Goal: Task Accomplishment & Management: Complete application form

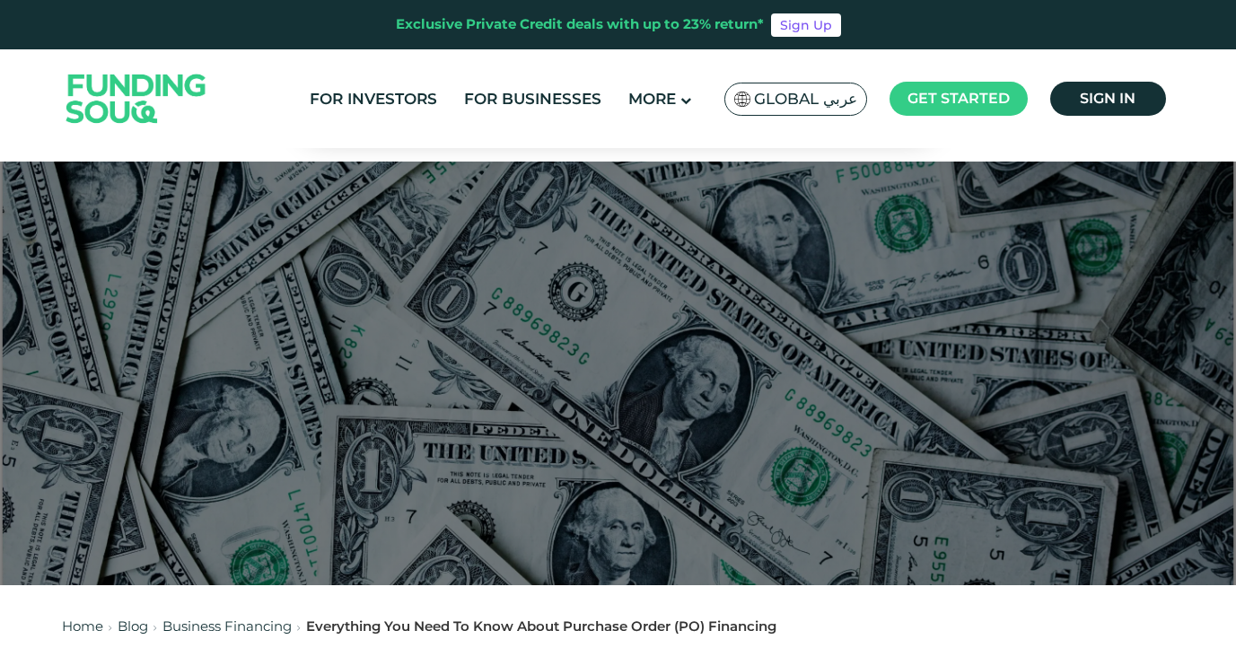
click at [93, 91] on img at bounding box center [136, 98] width 176 height 91
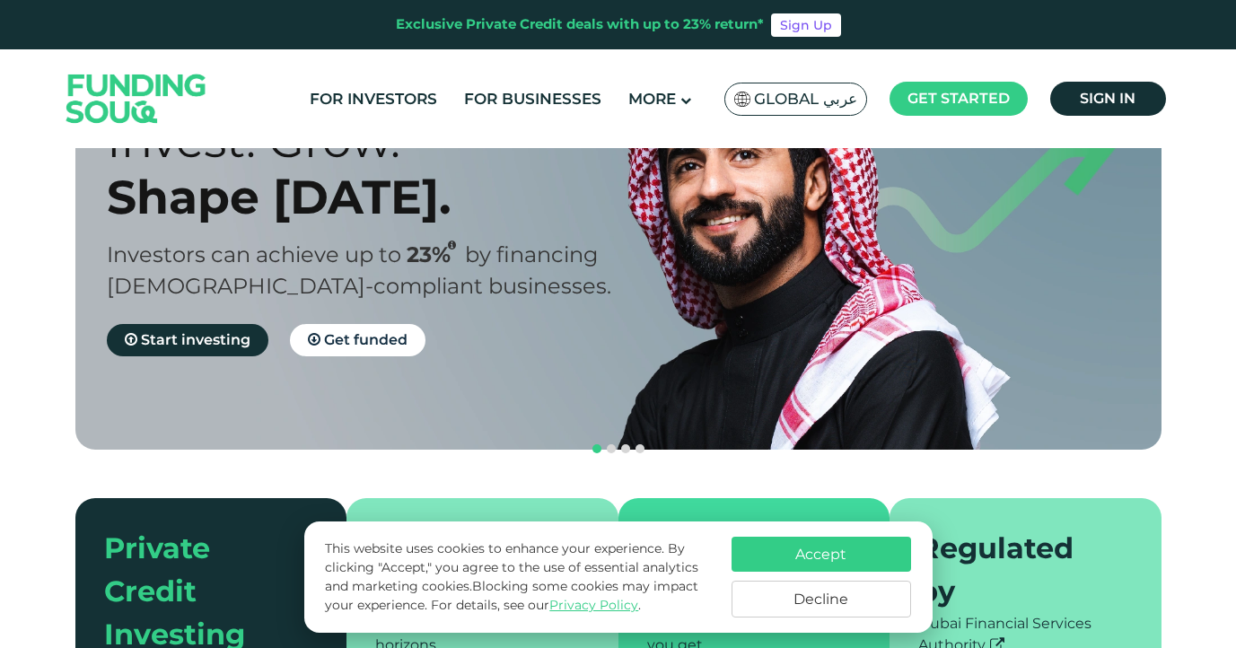
scroll to position [141, 0]
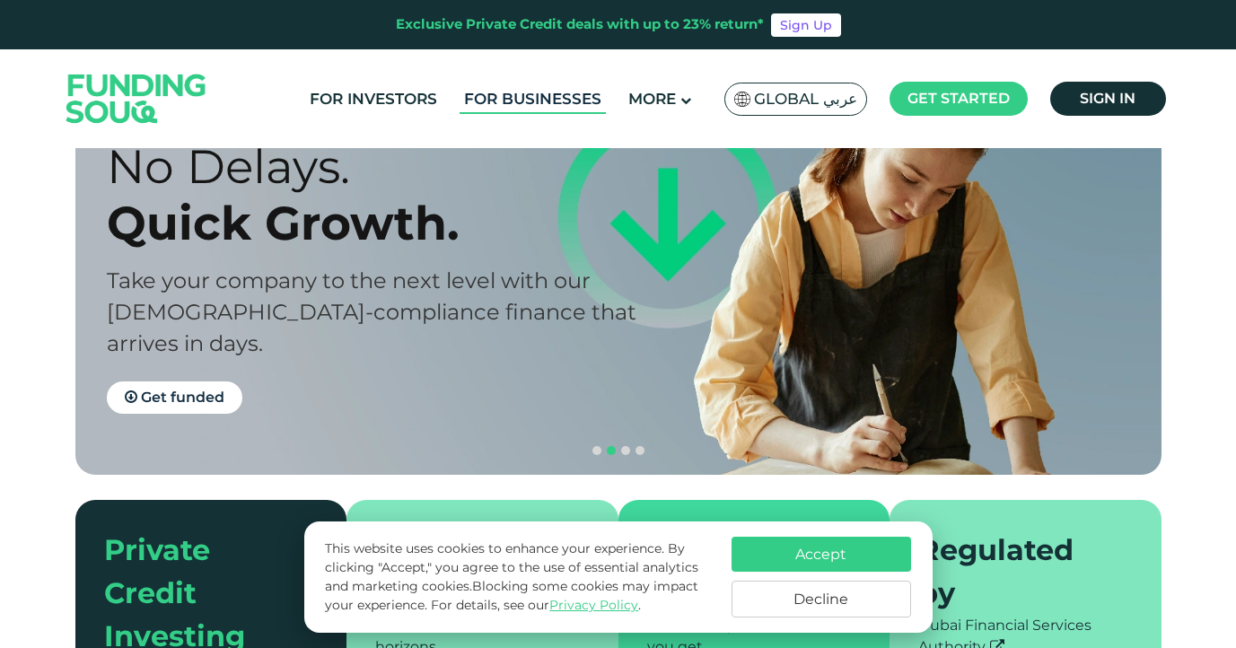
click at [504, 111] on link "For Businesses" at bounding box center [532, 99] width 146 height 30
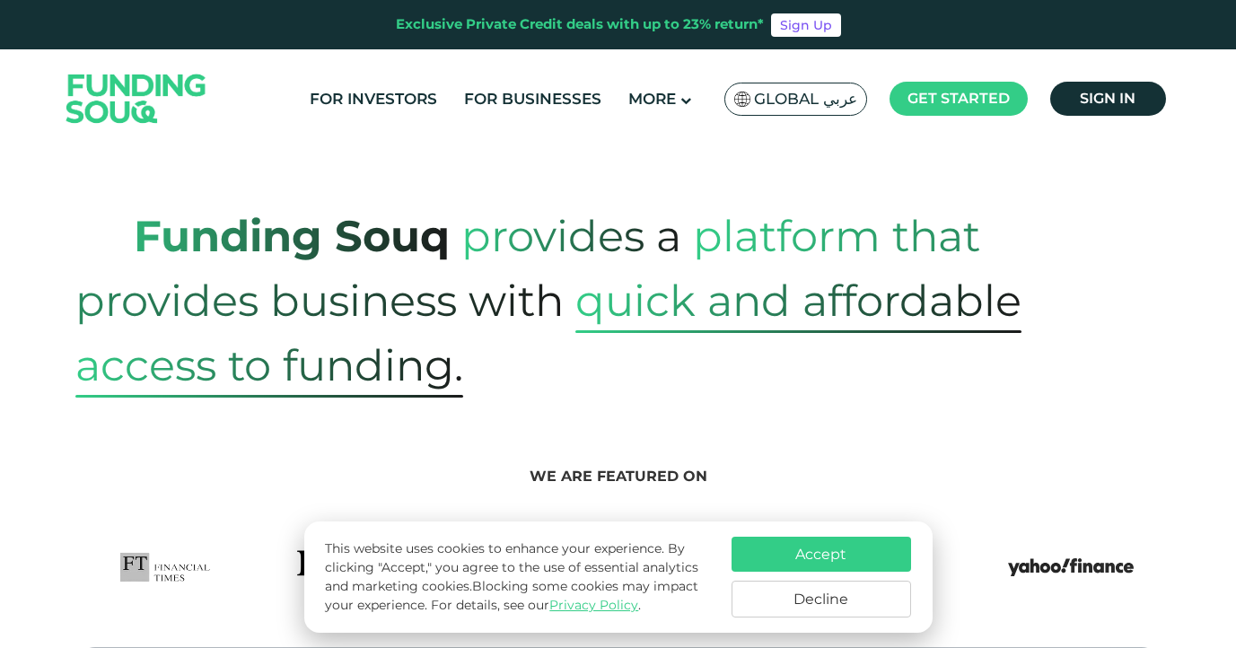
scroll to position [643, 0]
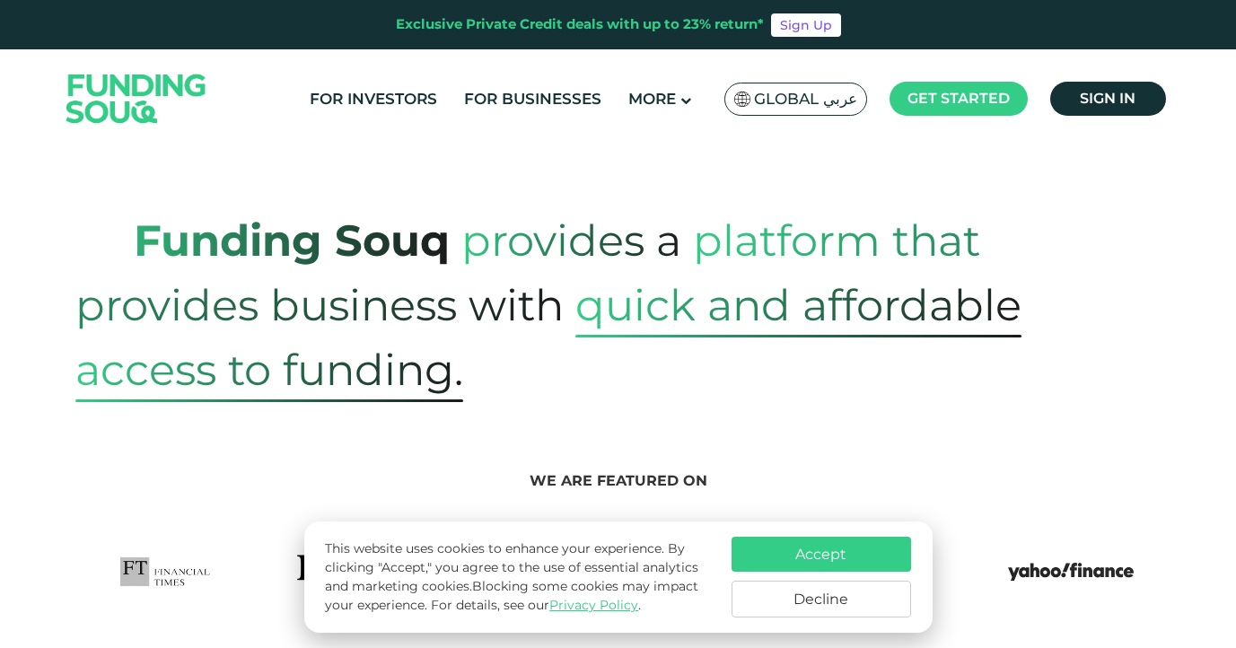
click at [788, 563] on button "Accept" at bounding box center [820, 554] width 179 height 35
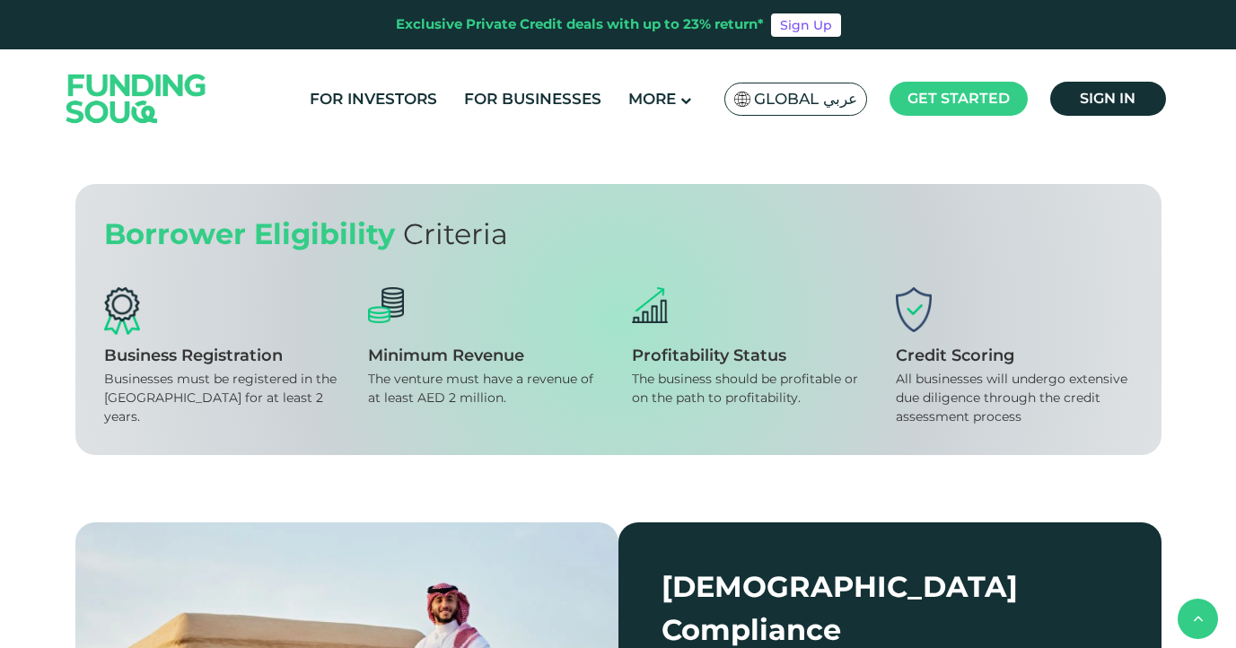
scroll to position [1862, 0]
